Goal: Information Seeking & Learning: Learn about a topic

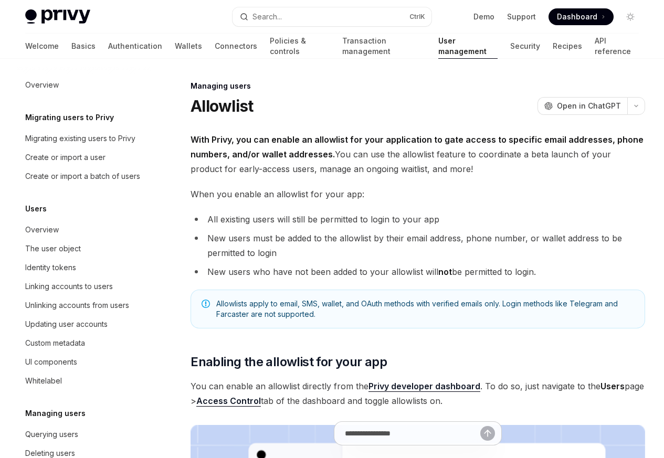
scroll to position [148, 0]
